Goal: Complete application form

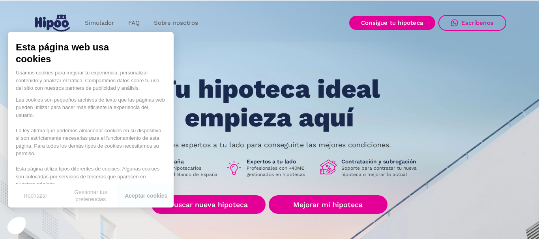
click at [222, 27] on div "Simulador FAQ Sobre nosotros Buscar nueva hipoteca Mejorar mi hipoteca Login Ac…" at bounding box center [269, 22] width 473 height 23
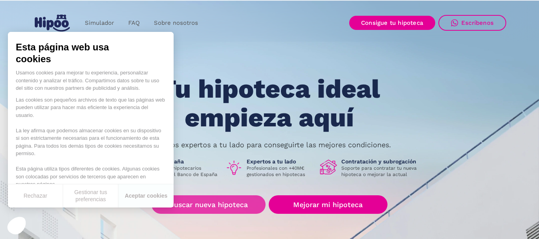
click at [220, 201] on link "Buscar nueva hipoteca" at bounding box center [208, 205] width 114 height 19
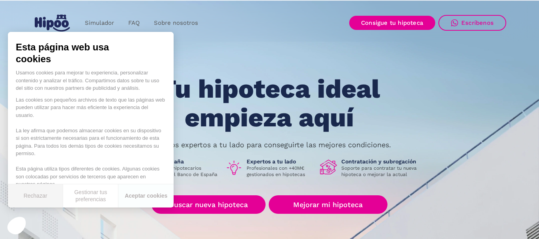
click at [34, 196] on button "Rechazar" at bounding box center [35, 196] width 55 height 23
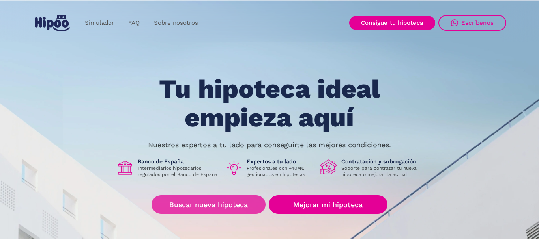
click at [218, 205] on link "Buscar nueva hipoteca" at bounding box center [208, 205] width 114 height 19
